Goal: Task Accomplishment & Management: Manage account settings

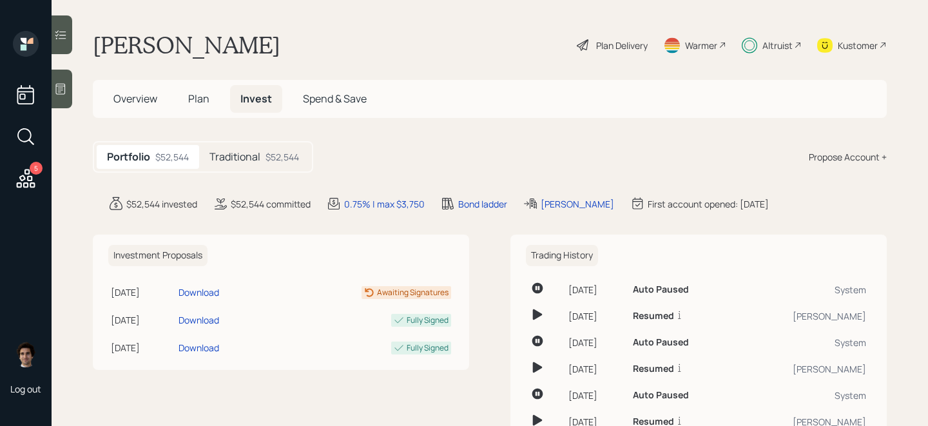
click at [767, 30] on main "[PERSON_NAME] Plan Delivery Warmer Altruist Kustomer Overview Plan Invest Spend…" at bounding box center [490, 213] width 877 height 426
click at [767, 45] on div "Altruist" at bounding box center [778, 46] width 30 height 14
click at [590, 44] on div "Plan Delivery" at bounding box center [612, 45] width 73 height 28
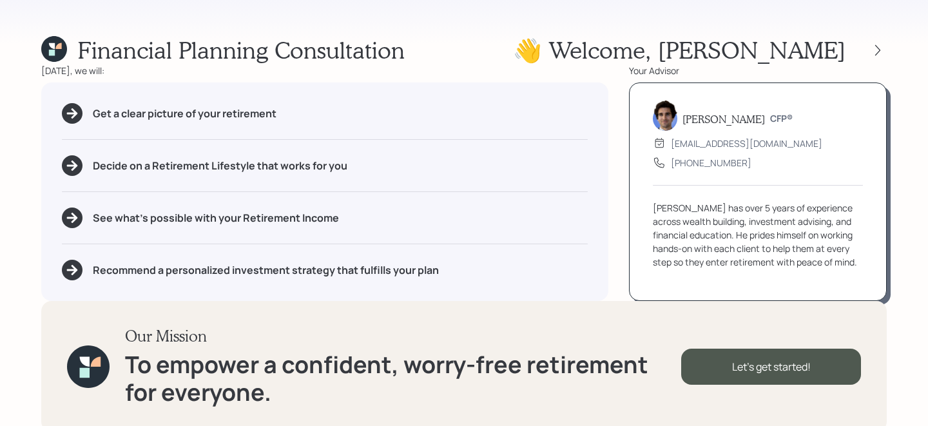
click at [888, 54] on div "Financial Planning Consultation 👋 Welcome , [PERSON_NAME] [DATE], we will: Get …" at bounding box center [464, 213] width 928 height 426
click at [882, 54] on icon at bounding box center [878, 50] width 13 height 13
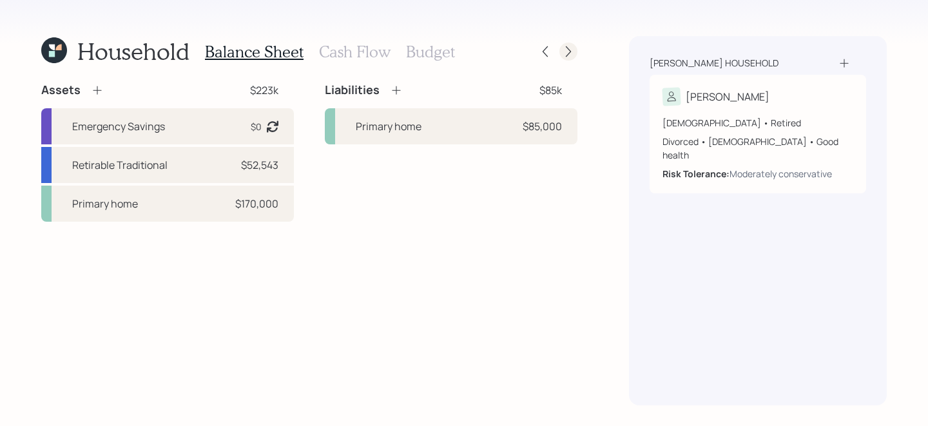
click at [560, 53] on div at bounding box center [569, 52] width 18 height 18
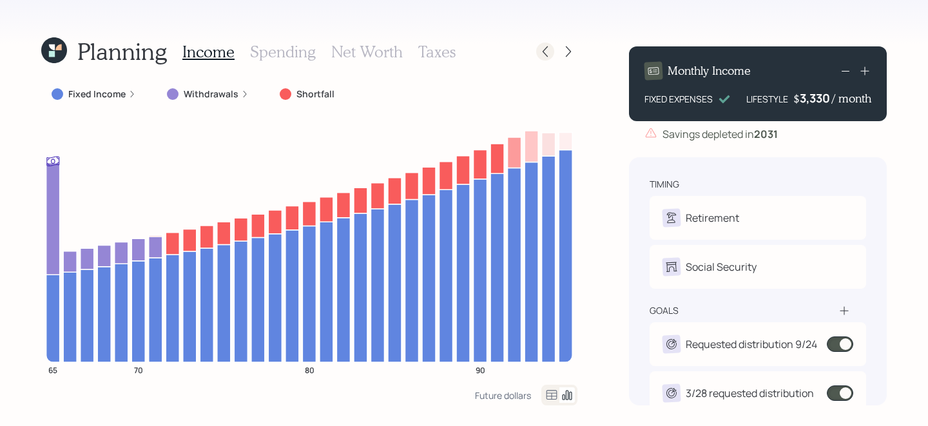
click at [541, 47] on icon at bounding box center [545, 51] width 13 height 13
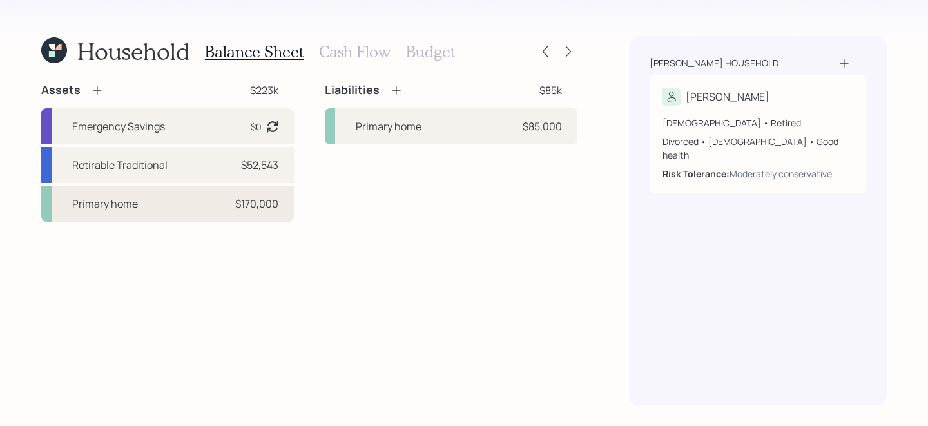
click at [195, 215] on div "Primary home $170,000" at bounding box center [167, 204] width 253 height 36
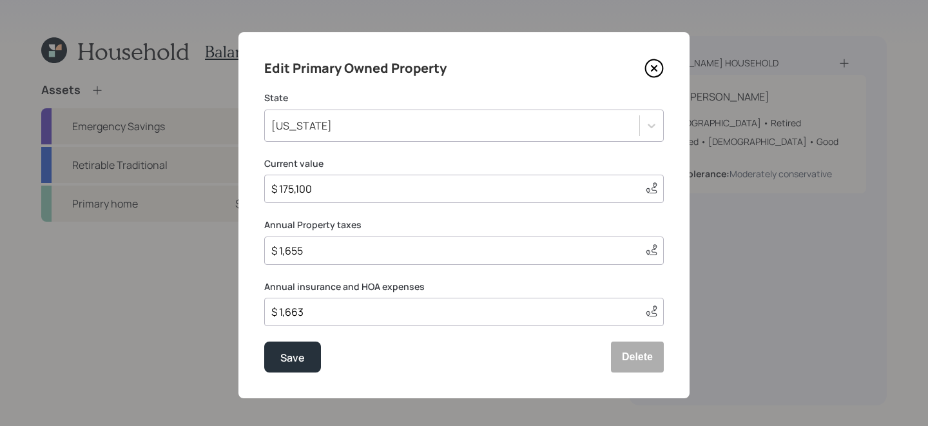
click at [657, 64] on icon at bounding box center [654, 68] width 19 height 19
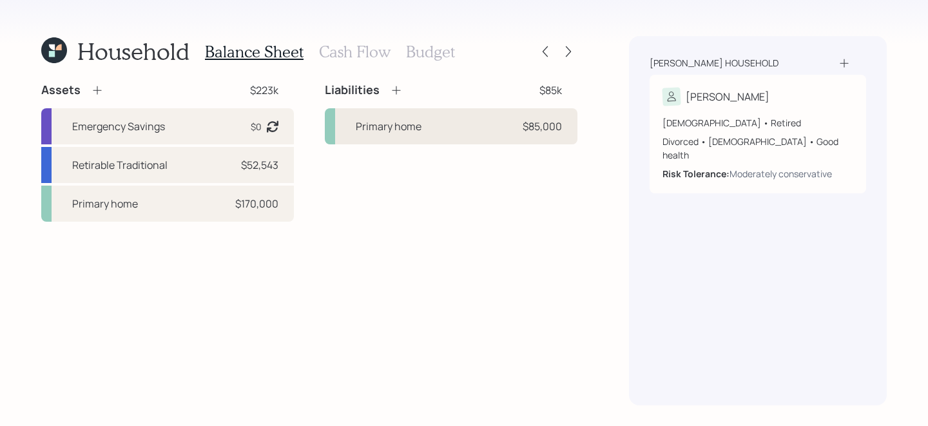
click at [432, 128] on div "Primary home $85,000" at bounding box center [451, 126] width 253 height 36
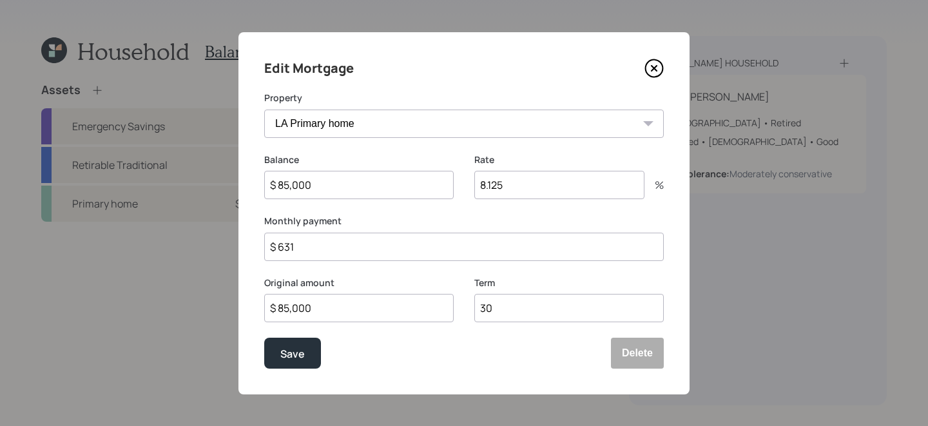
click at [658, 63] on icon at bounding box center [654, 68] width 19 height 19
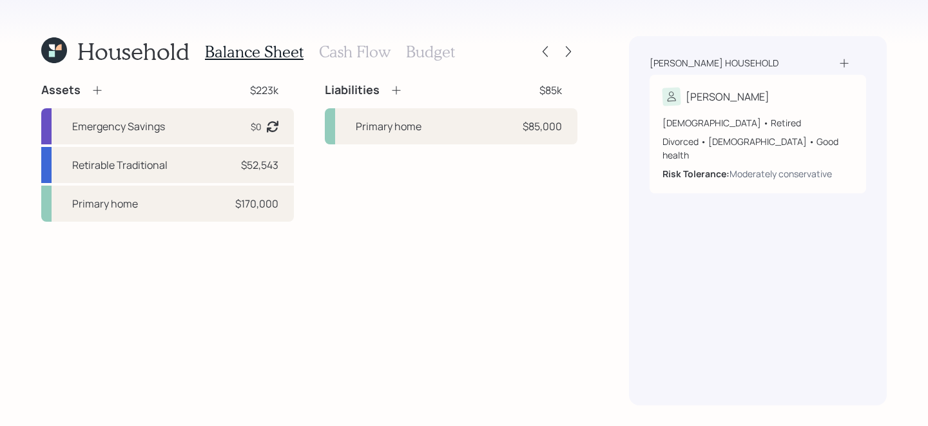
click at [554, 52] on div at bounding box center [556, 52] width 41 height 18
click at [550, 52] on icon at bounding box center [545, 51] width 13 height 13
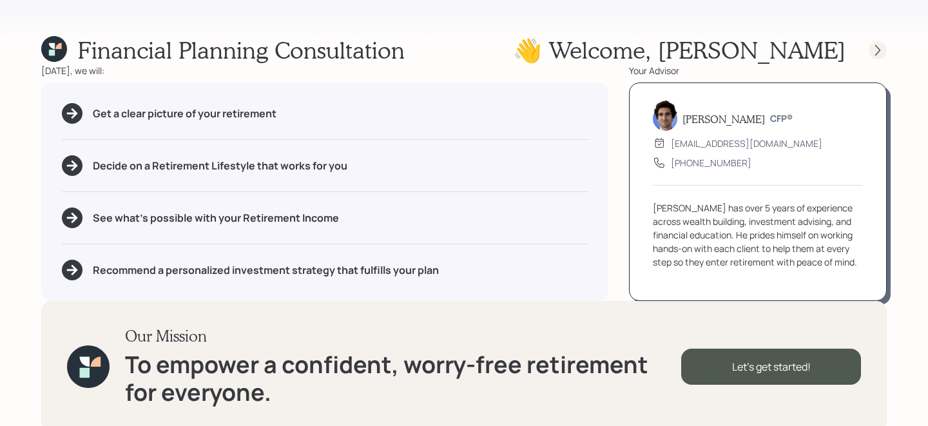
click at [872, 50] on icon at bounding box center [878, 50] width 13 height 13
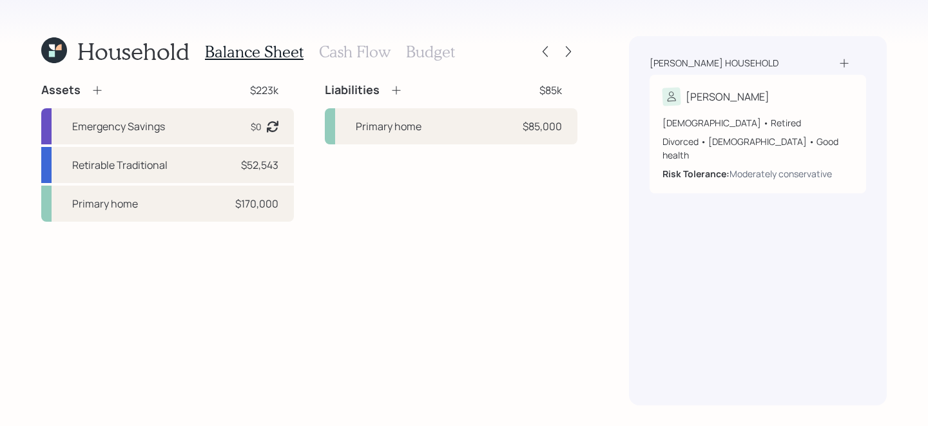
click at [358, 52] on h3 "Cash Flow" at bounding box center [355, 52] width 72 height 19
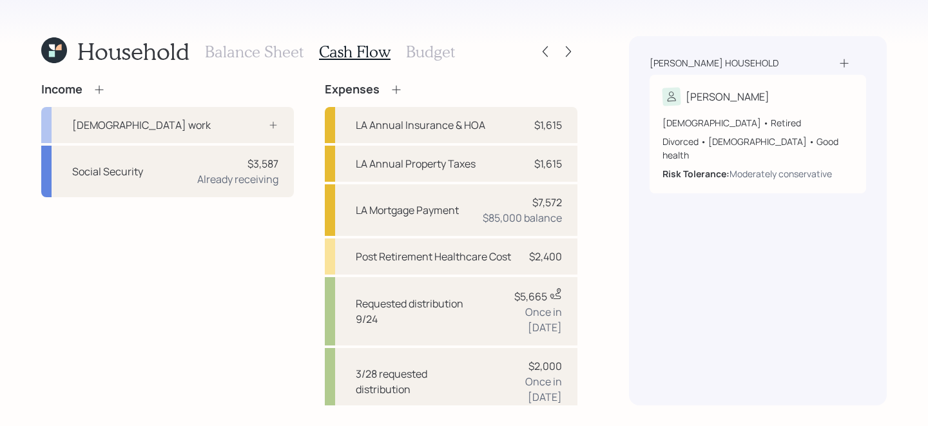
click at [258, 52] on h3 "Balance Sheet" at bounding box center [254, 52] width 99 height 19
